Goal: Task Accomplishment & Management: Use online tool/utility

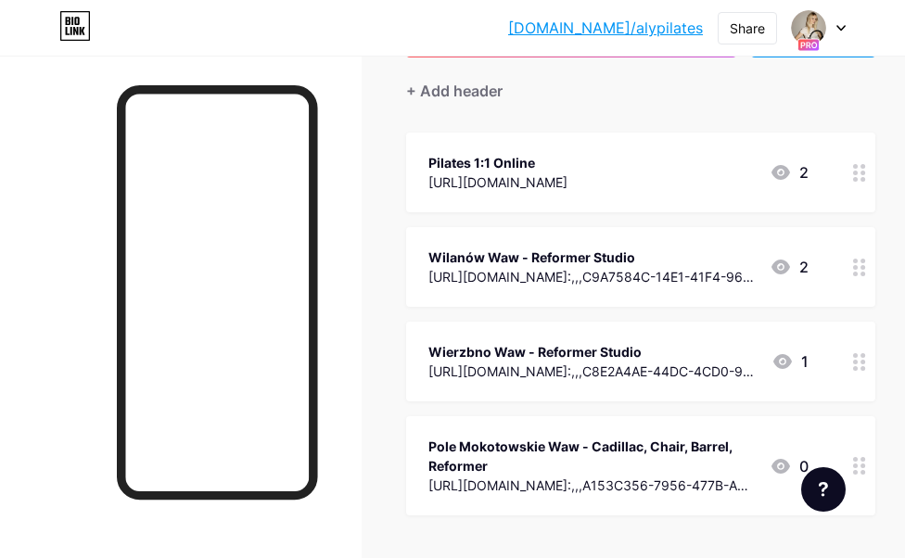
scroll to position [27, 0]
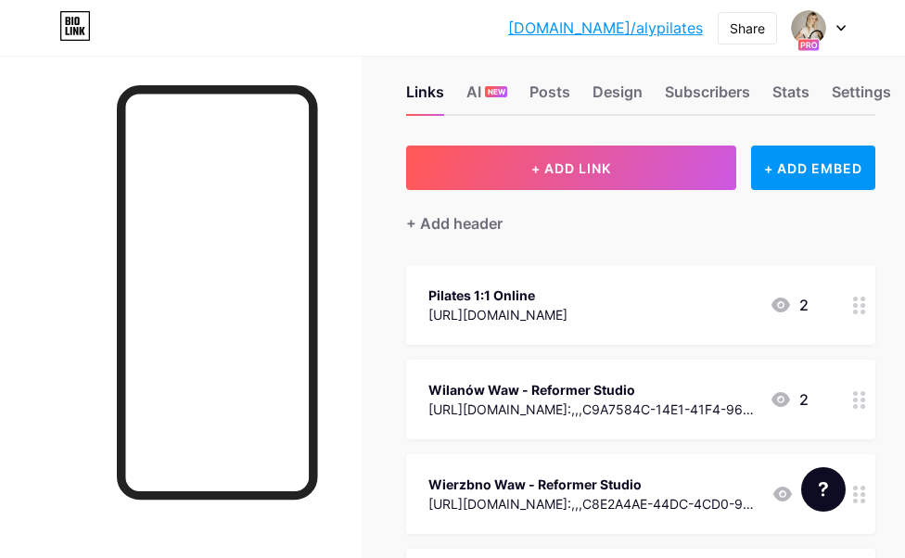
click at [567, 316] on div "[URL][DOMAIN_NAME]" at bounding box center [497, 314] width 139 height 19
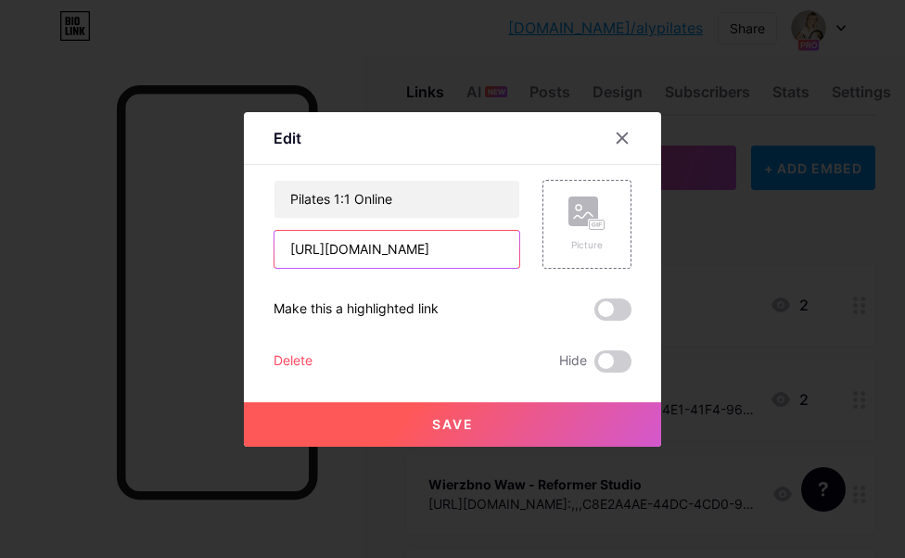
click at [377, 254] on input "[URL][DOMAIN_NAME]" at bounding box center [396, 249] width 245 height 37
click at [626, 140] on icon at bounding box center [622, 138] width 15 height 15
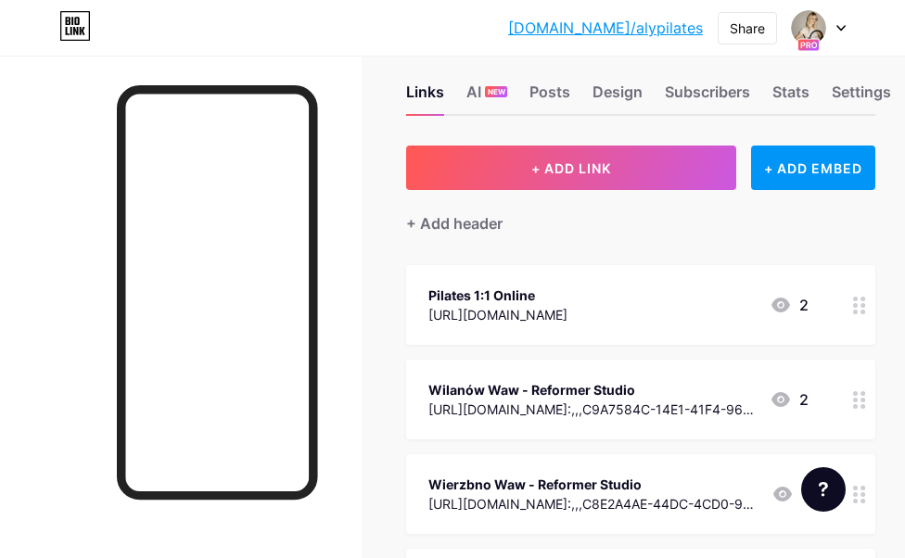
click at [714, 410] on div "[URL][DOMAIN_NAME]:,,,C9A7584C-14E1-41F4-9674-7068EBB28712" at bounding box center [591, 409] width 326 height 19
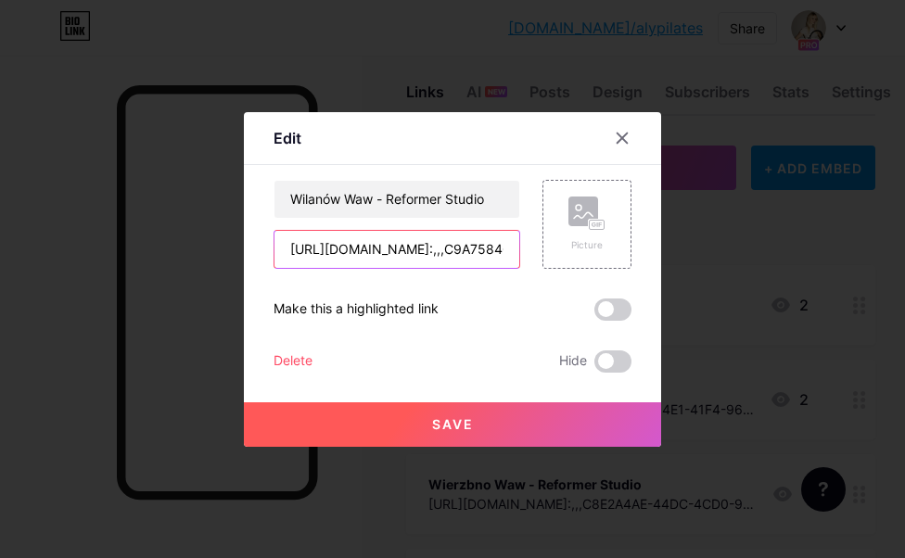
click at [330, 247] on input "[URL][DOMAIN_NAME]:,,,C9A7584C-14E1-41F4-9674-7068EBB28712" at bounding box center [396, 249] width 245 height 37
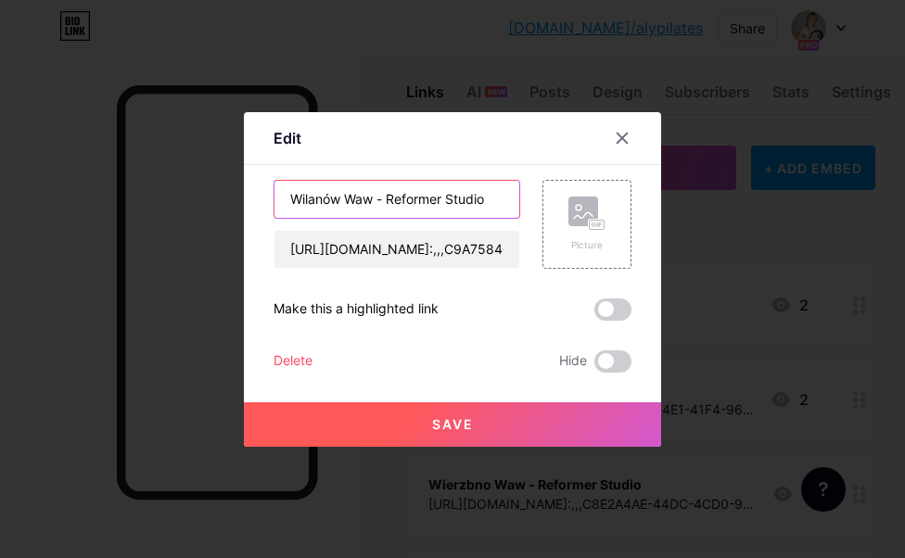
click at [349, 197] on input "Wilanów Waw - Reformer Studio" at bounding box center [396, 199] width 245 height 37
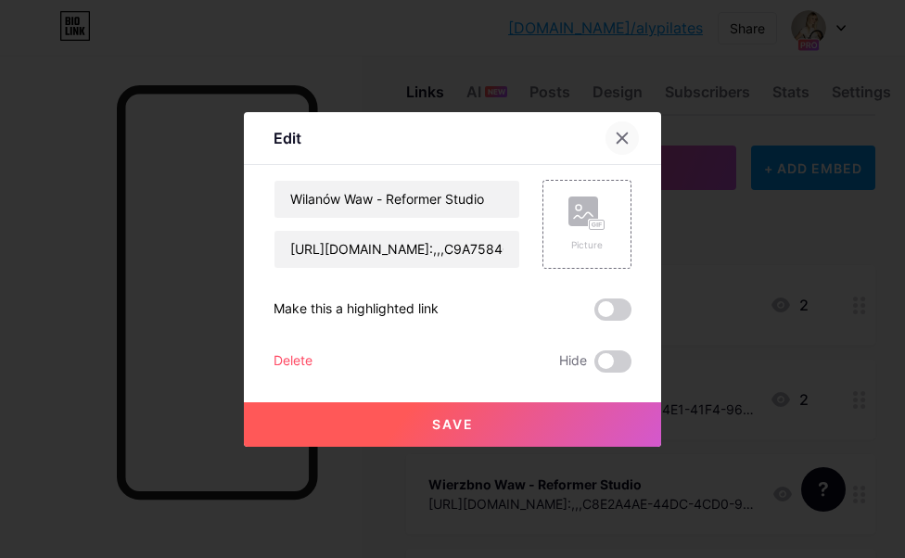
click at [627, 142] on icon at bounding box center [622, 138] width 10 height 10
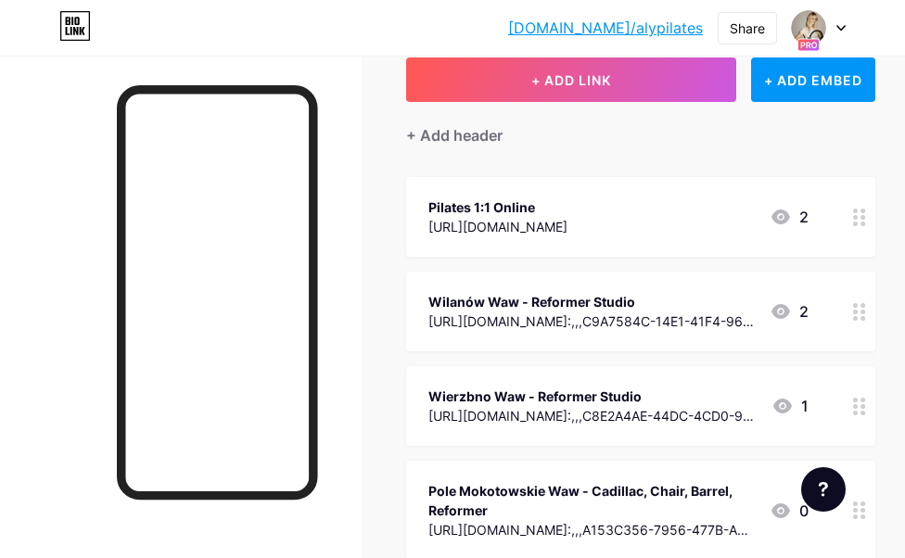
scroll to position [121, 0]
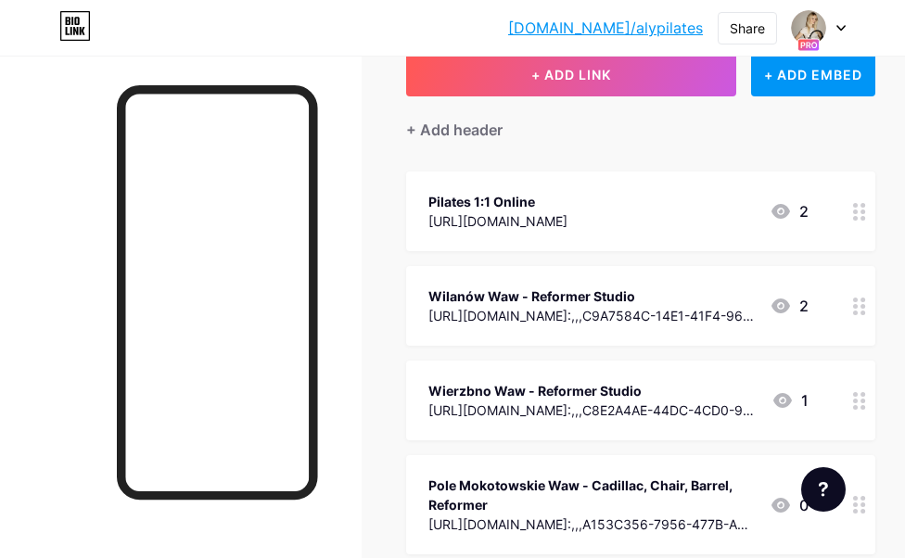
click at [512, 399] on div "Wierzbno Waw - Reformer Studio" at bounding box center [592, 390] width 328 height 19
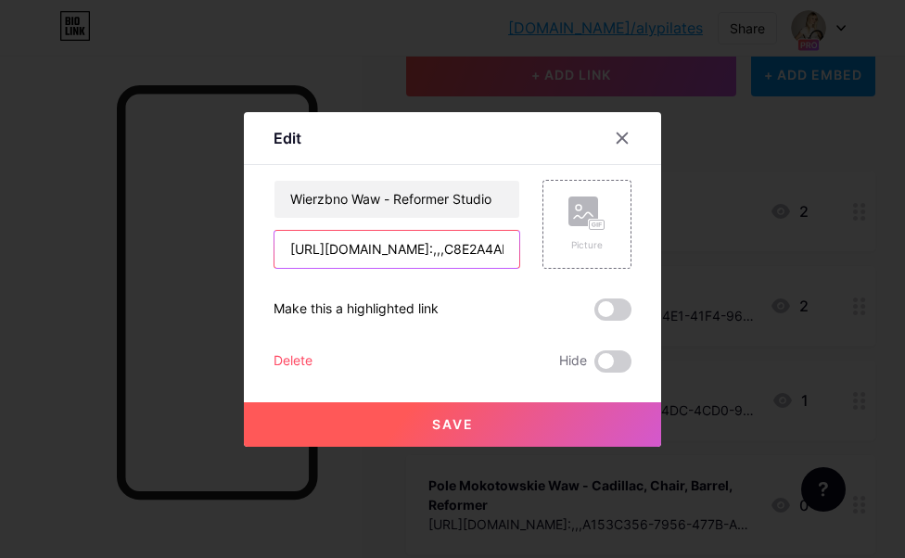
click at [440, 252] on input "[URL][DOMAIN_NAME]:,,,C8E2A4AE-44DC-4CD0-915E-A157F4400D28" at bounding box center [396, 249] width 245 height 37
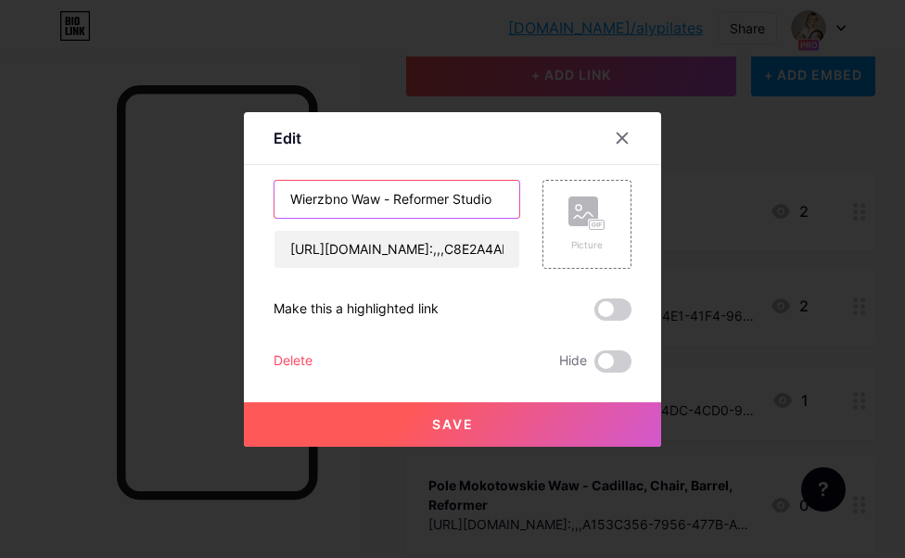
click at [420, 191] on input "Wierzbno Waw - Reformer Studio" at bounding box center [396, 199] width 245 height 37
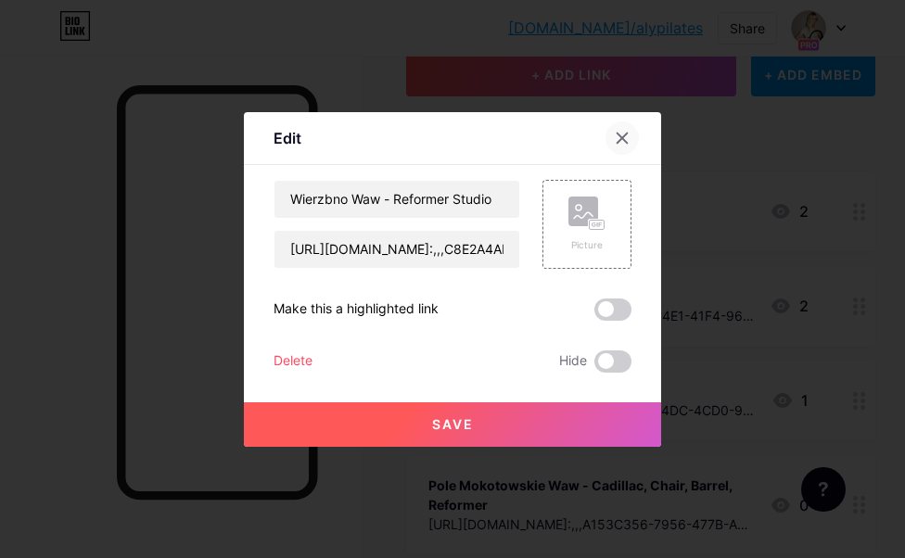
click at [622, 144] on icon at bounding box center [622, 138] width 15 height 15
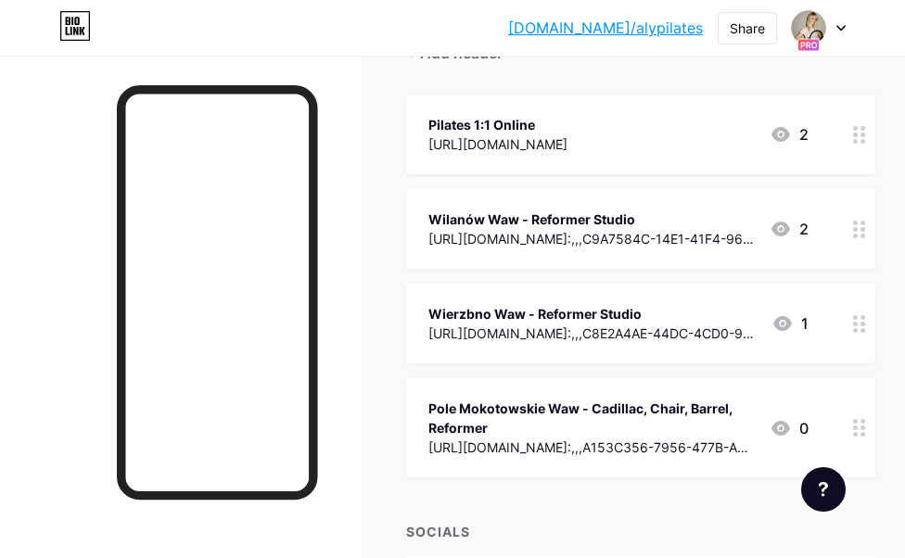
scroll to position [204, 0]
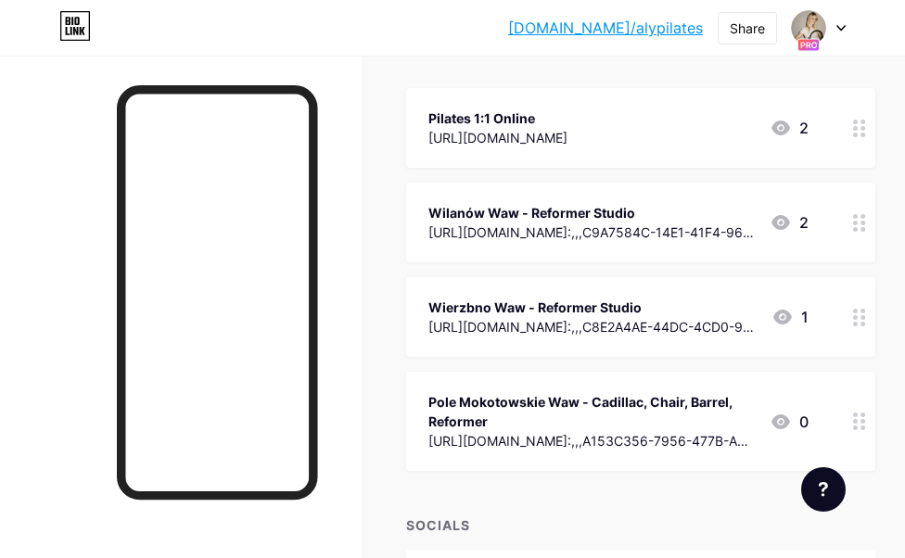
click at [505, 396] on div "Pole Mokotowskie Waw - Cadillac, Chair, Barrel, Reformer" at bounding box center [591, 411] width 326 height 39
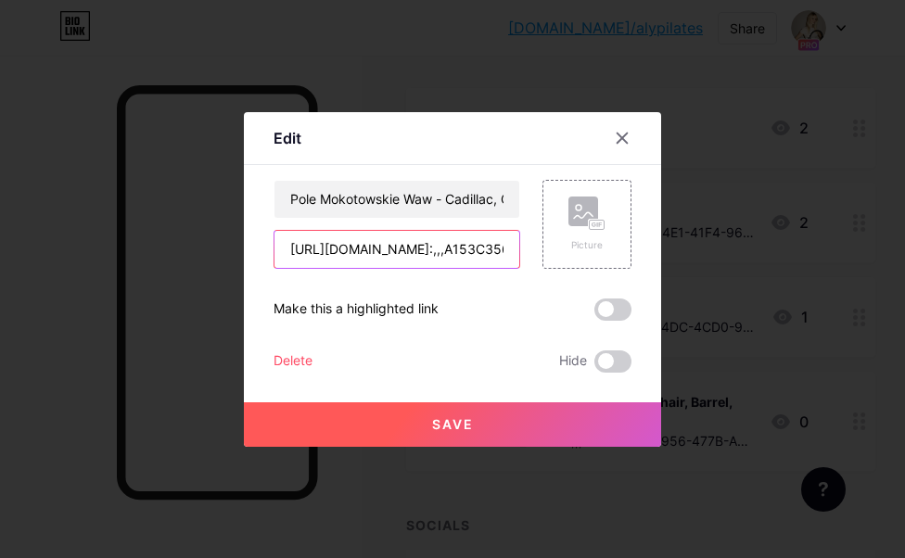
click at [477, 245] on input "[URL][DOMAIN_NAME]:,,,A153C356-7956-477B-AD5C-174AC8935729" at bounding box center [396, 249] width 245 height 37
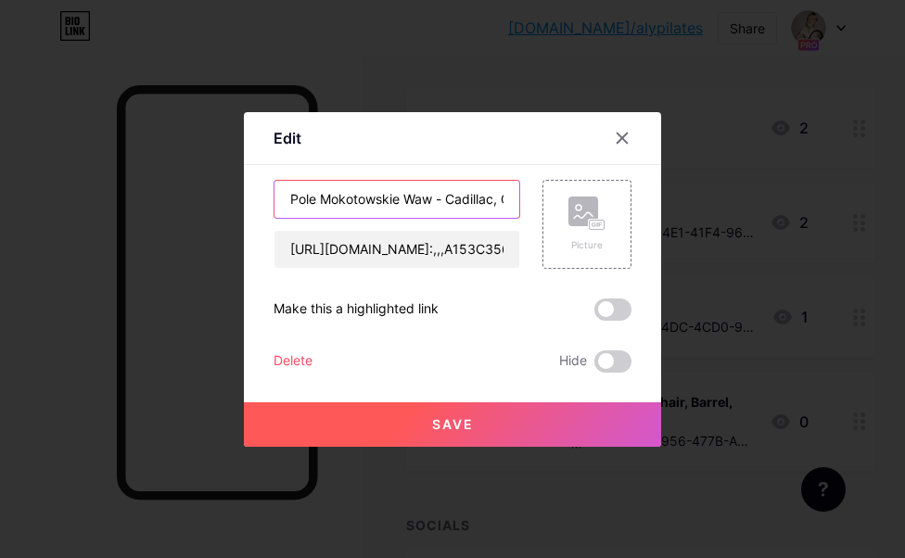
click at [429, 197] on input "Pole Mokotowskie Waw - Cadillac, Chair, Barrel, Reformer" at bounding box center [396, 199] width 245 height 37
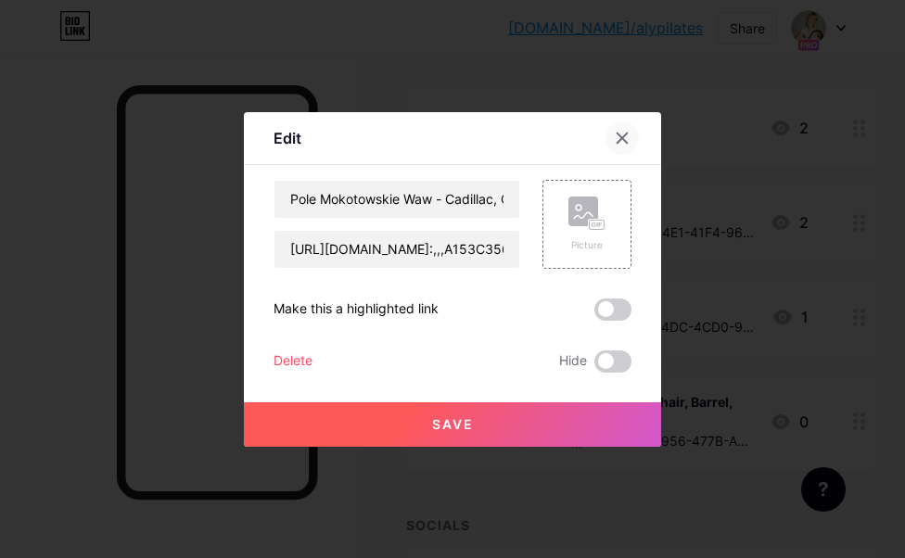
click at [628, 137] on icon at bounding box center [622, 138] width 15 height 15
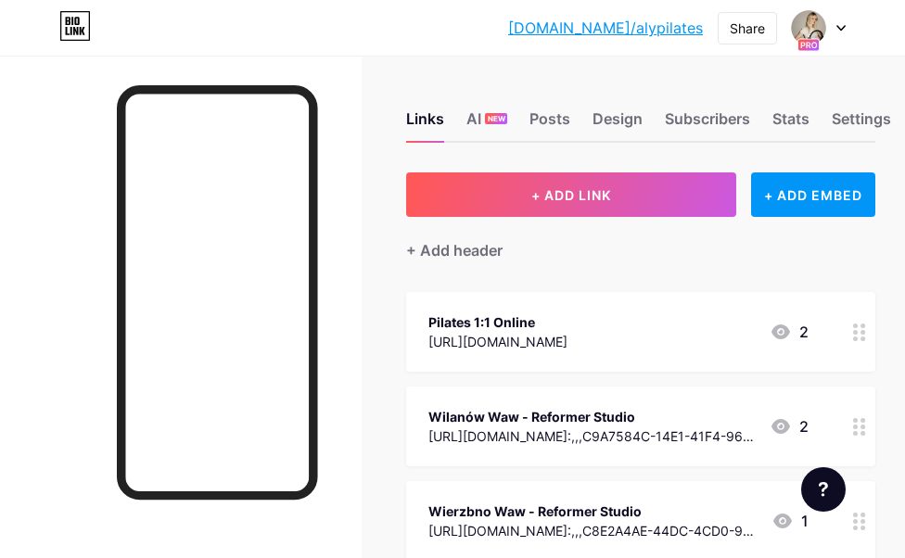
scroll to position [0, 0]
click at [63, 28] on icon at bounding box center [75, 26] width 32 height 30
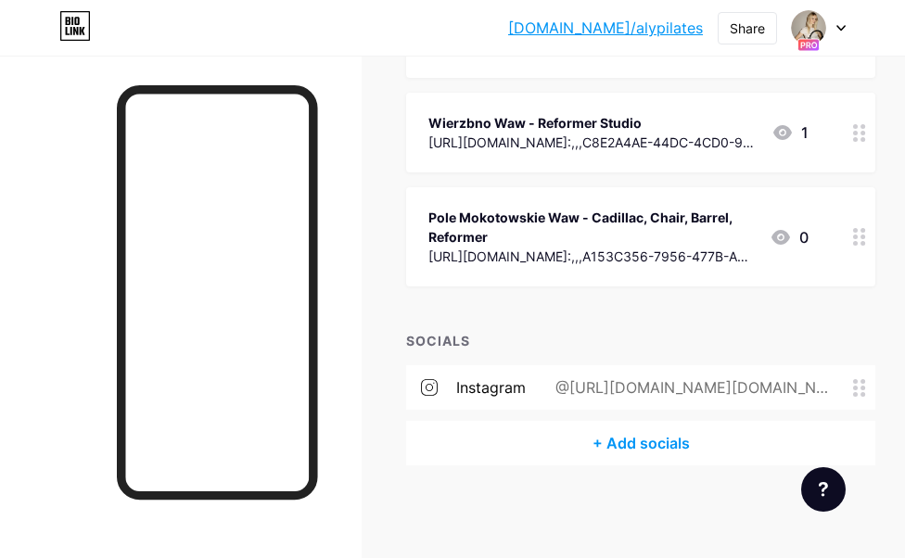
scroll to position [388, 0]
